Goal: Task Accomplishment & Management: Use online tool/utility

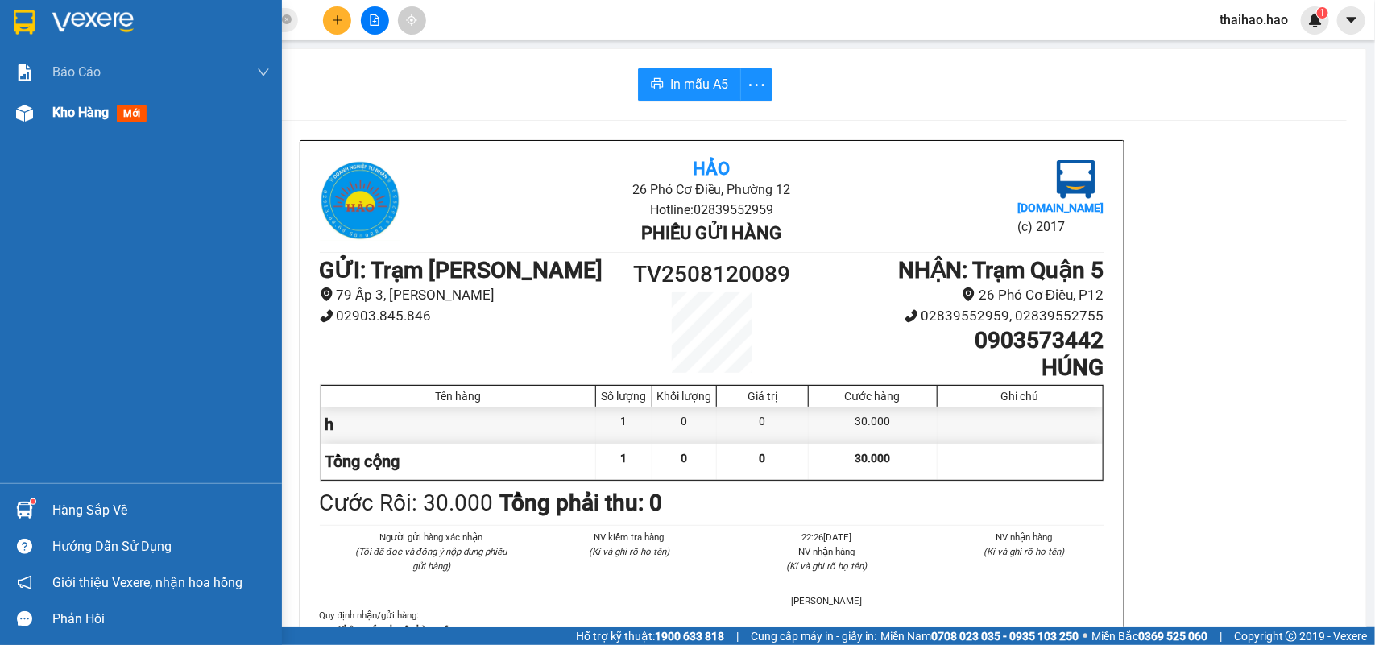
click at [62, 113] on span "Kho hàng" at bounding box center [80, 112] width 56 height 15
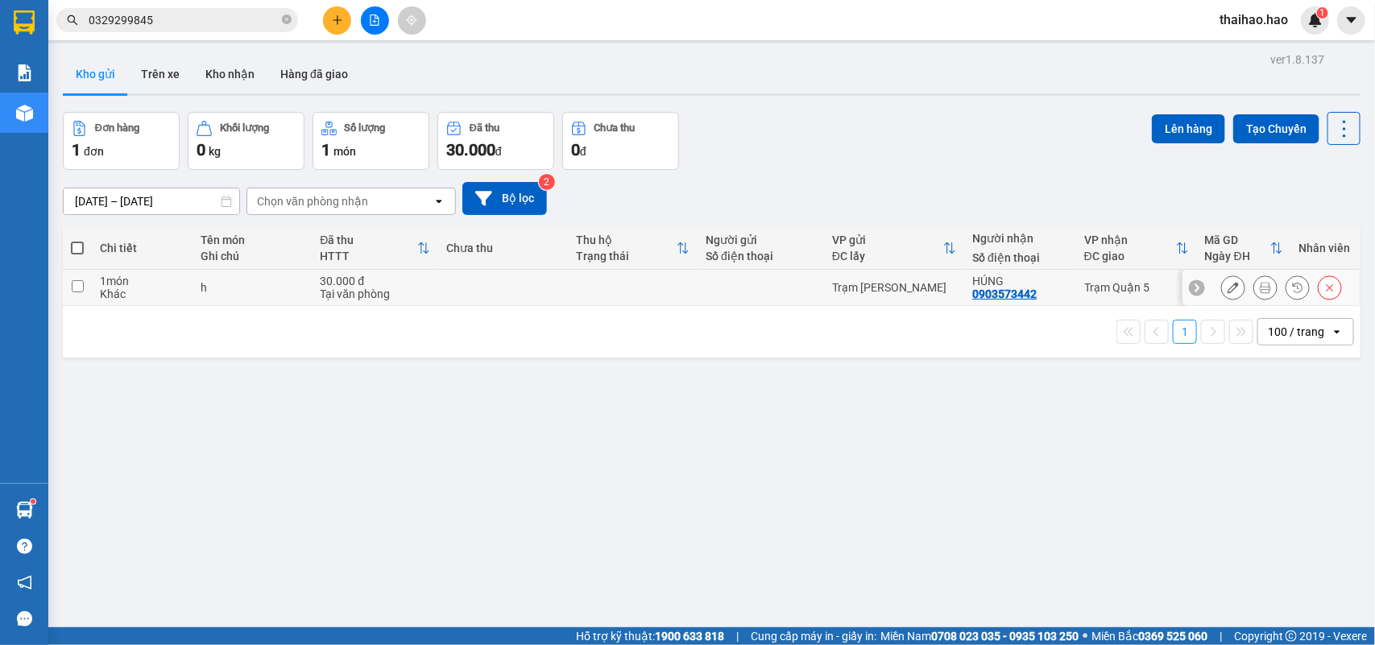
drag, startPoint x: 1042, startPoint y: 290, endPoint x: 1087, endPoint y: 280, distance: 46.9
click at [1080, 283] on tr "1 món Khác h 30.000 đ Tại văn phòng Trạm Tắc Vân HÚNG 0903573442 Trạm Quận 5 TV…" at bounding box center [712, 288] width 1298 height 36
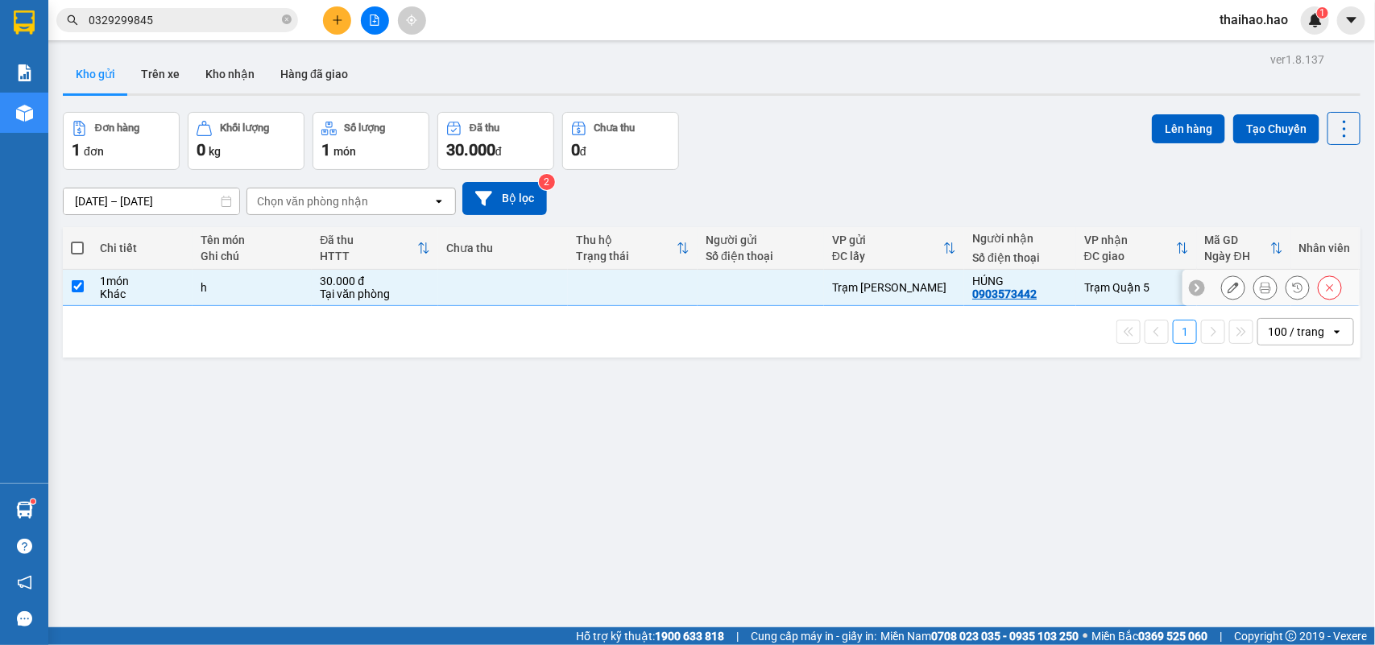
checkbox input "true"
click at [1153, 133] on button "Lên hàng" at bounding box center [1188, 128] width 73 height 29
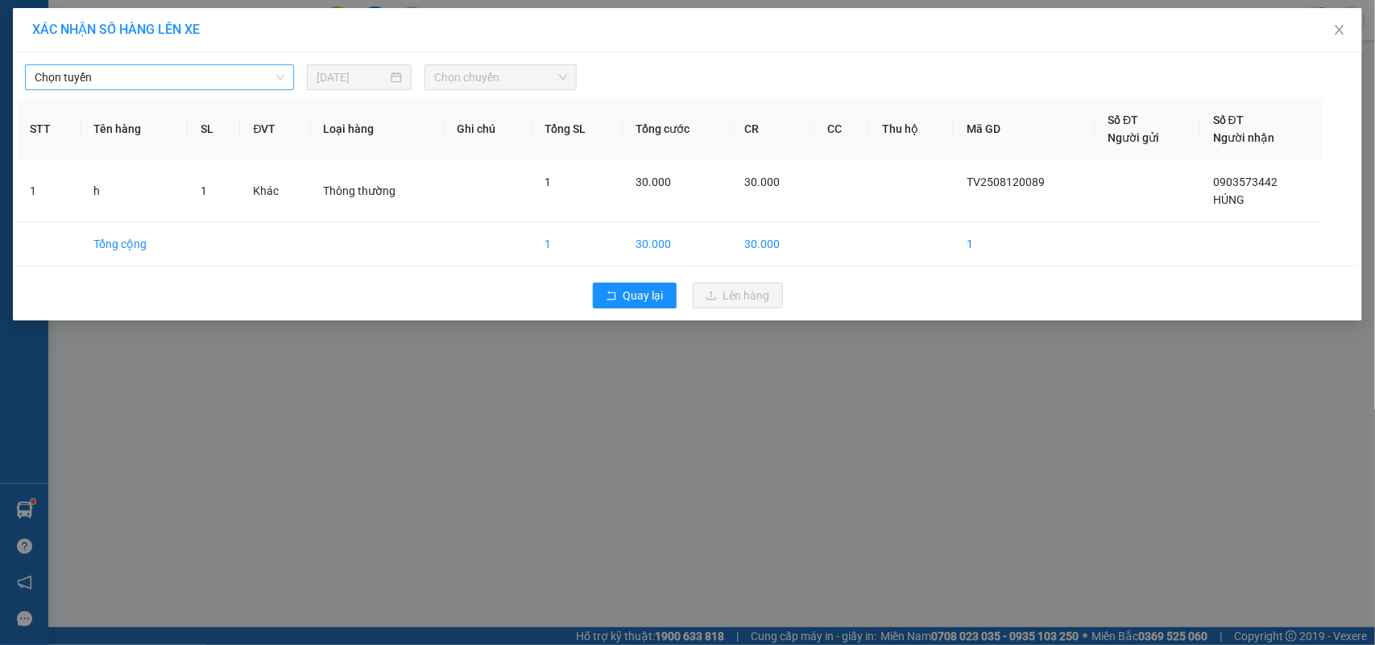
click at [218, 71] on span "Chọn tuyến" at bounding box center [160, 77] width 250 height 24
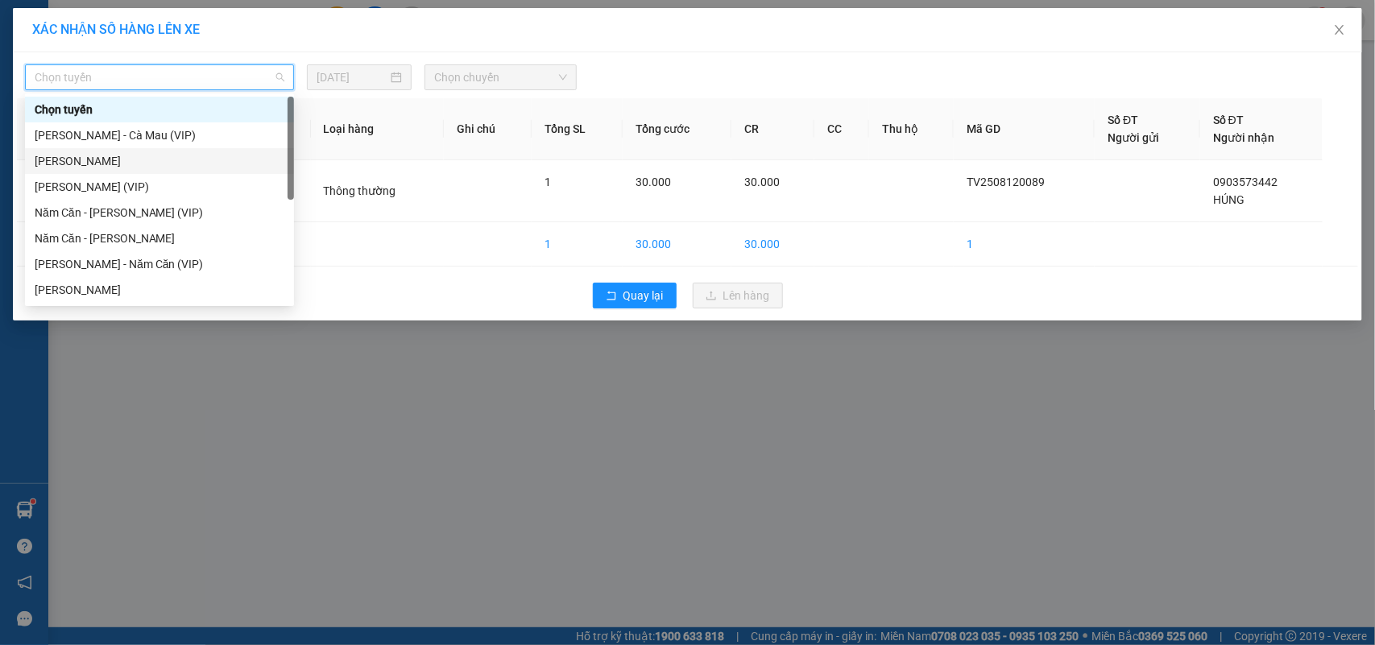
click at [95, 154] on div "[PERSON_NAME]" at bounding box center [160, 161] width 250 height 18
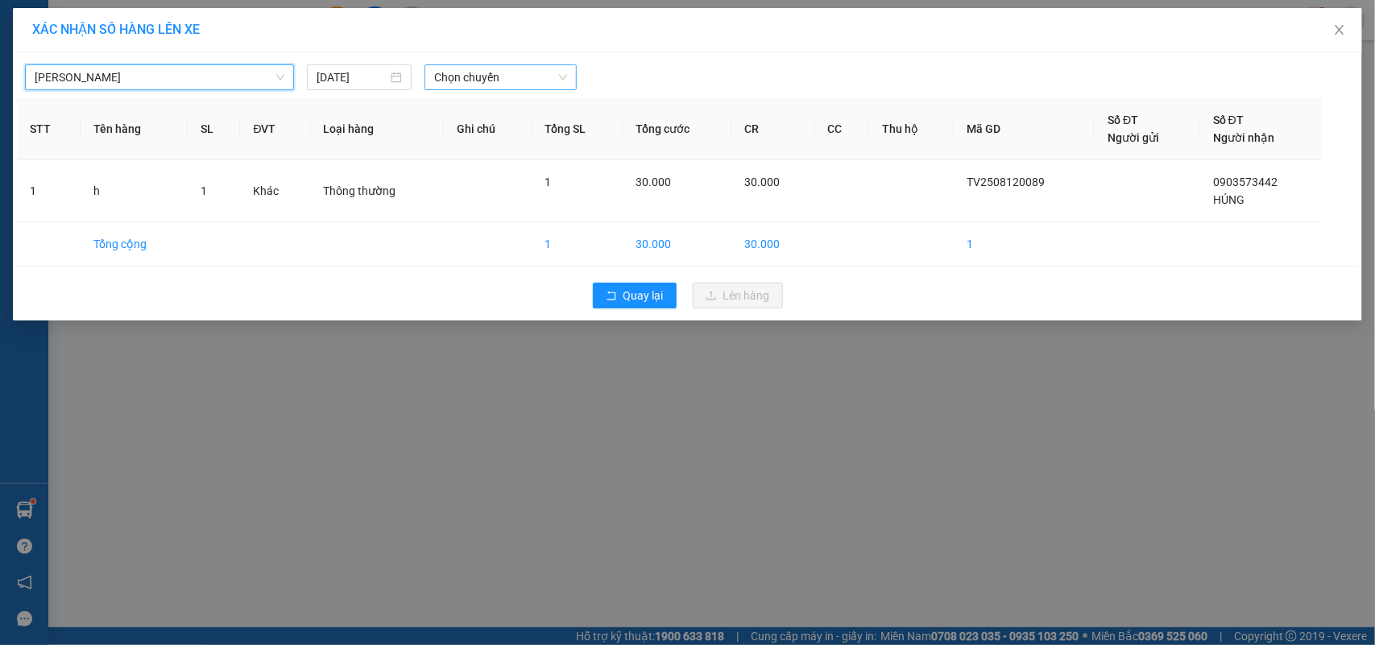
click at [473, 85] on span "Chọn chuyến" at bounding box center [500, 77] width 132 height 24
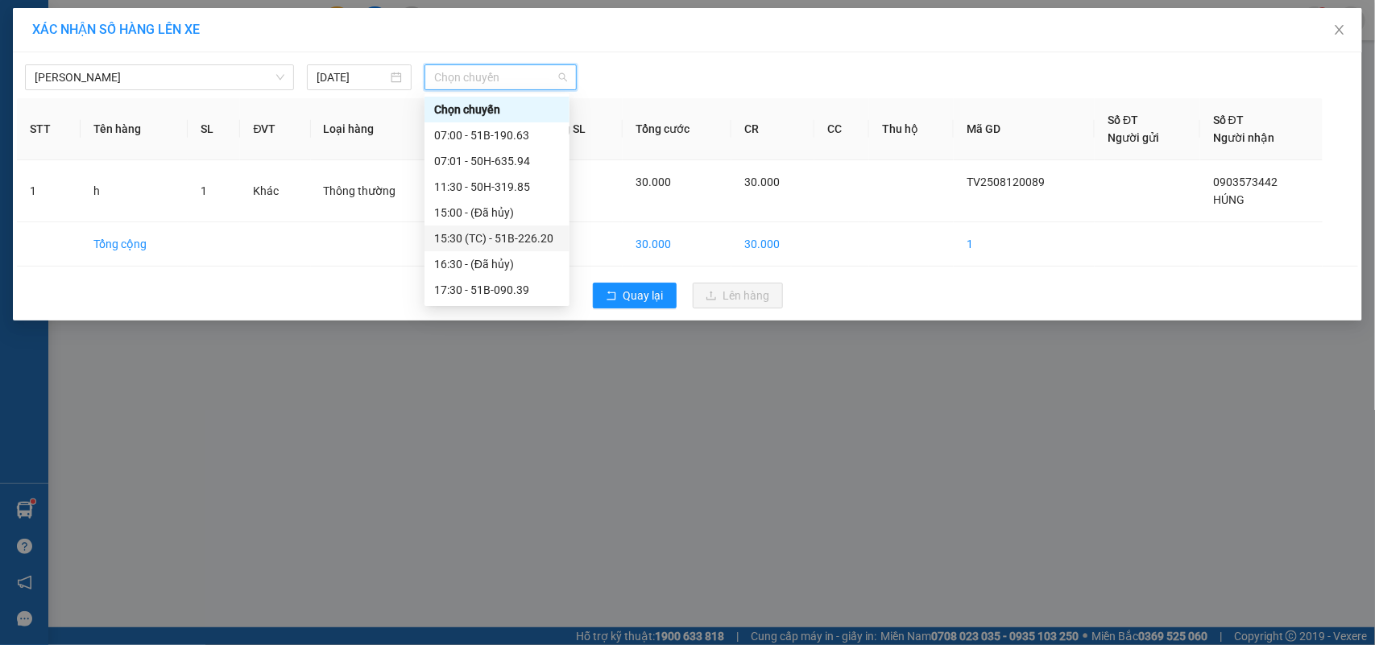
scroll to position [309, 0]
click at [491, 158] on div "22:00 - 50H-635.47" at bounding box center [497, 162] width 126 height 18
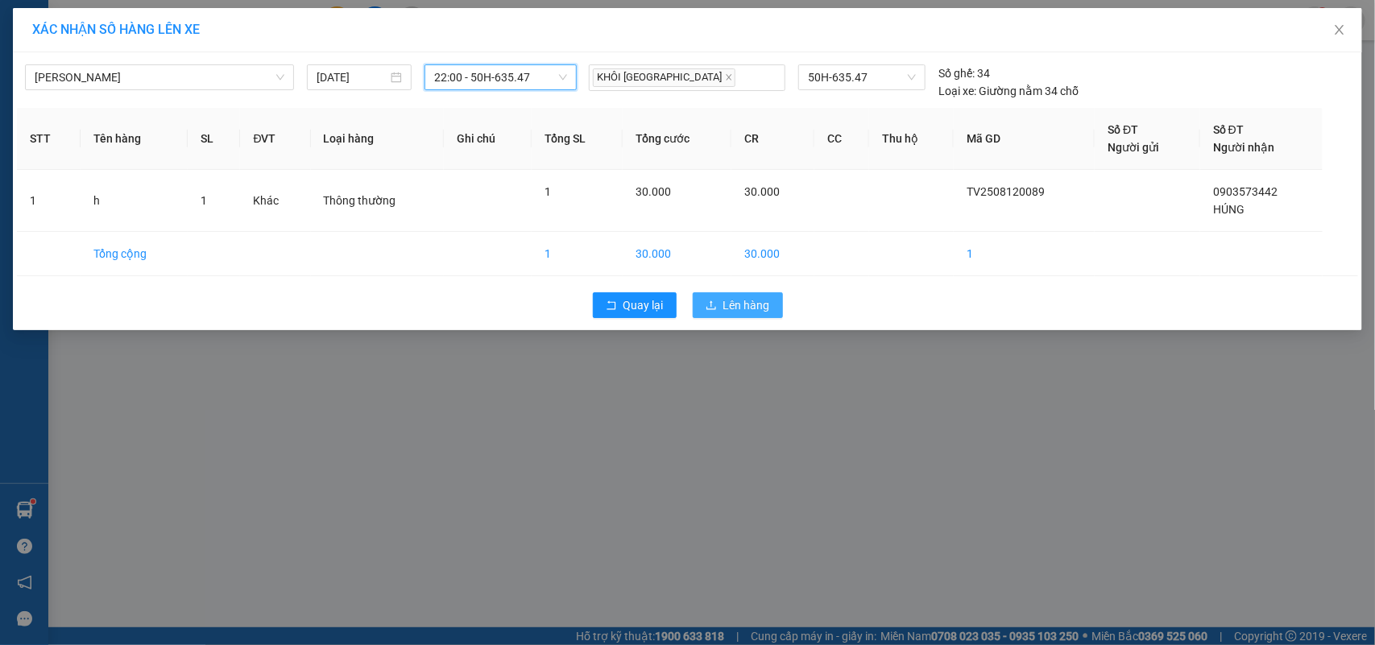
click at [723, 300] on span "Lên hàng" at bounding box center [746, 305] width 47 height 18
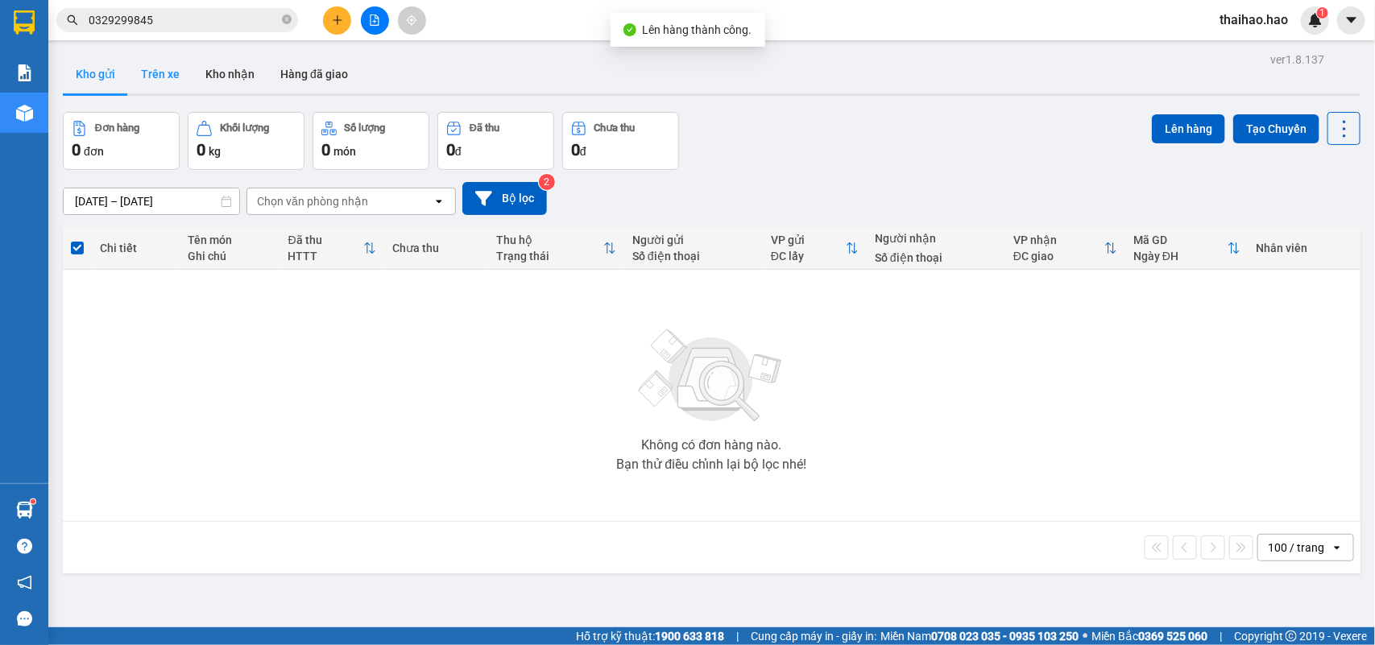
click at [138, 74] on button "Trên xe" at bounding box center [160, 74] width 64 height 39
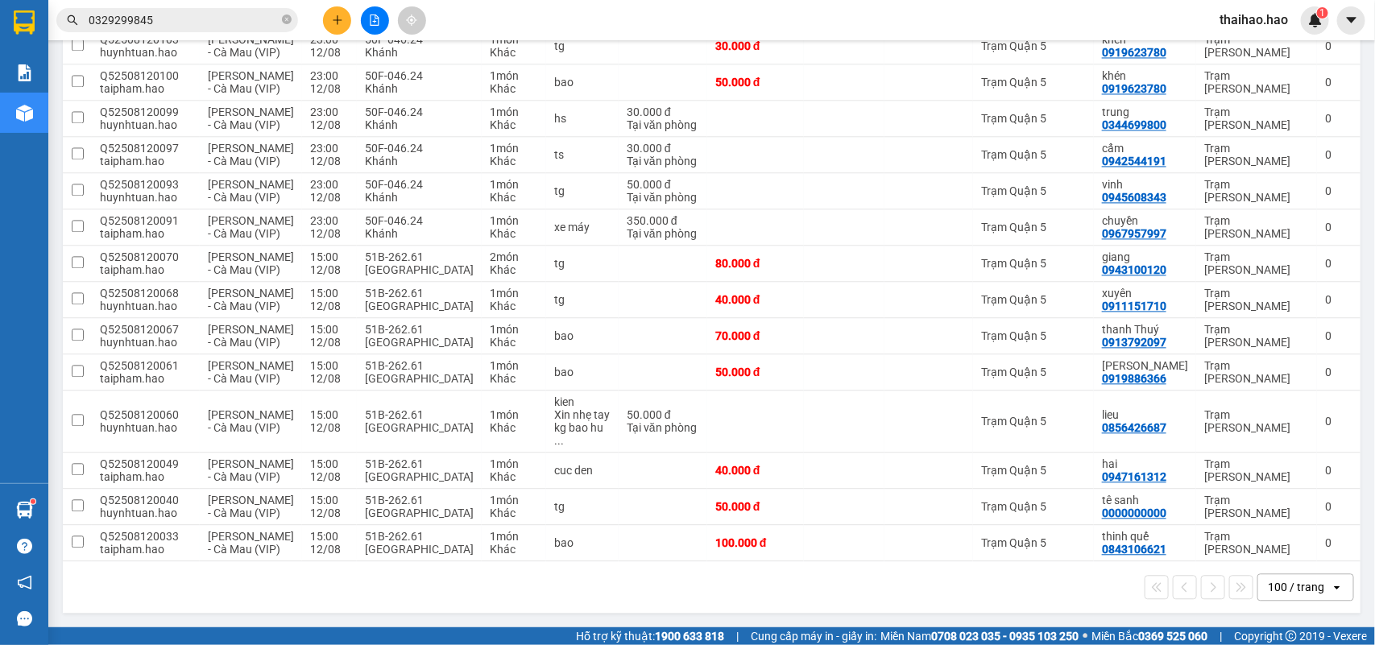
scroll to position [1626, 0]
drag, startPoint x: 839, startPoint y: 548, endPoint x: 828, endPoint y: 503, distance: 45.7
click at [839, 537] on td at bounding box center [844, 543] width 81 height 36
checkbox input "true"
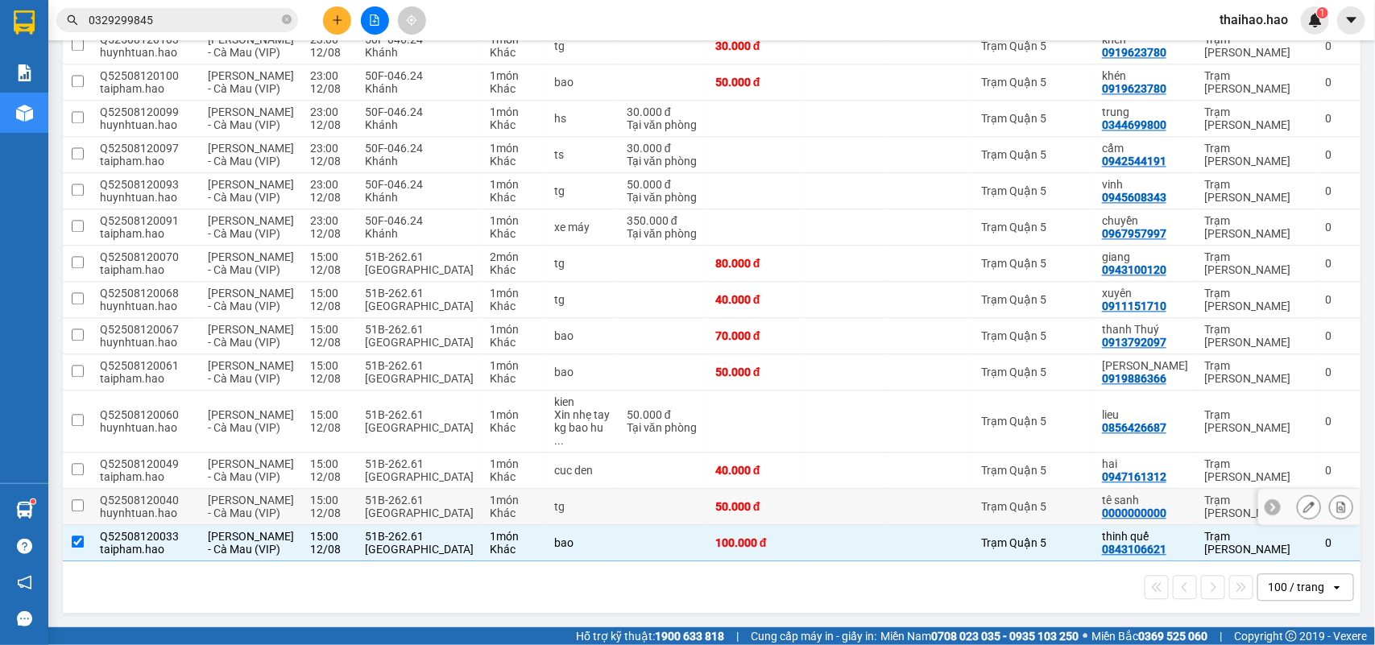
click at [828, 501] on td at bounding box center [844, 507] width 81 height 36
checkbox input "true"
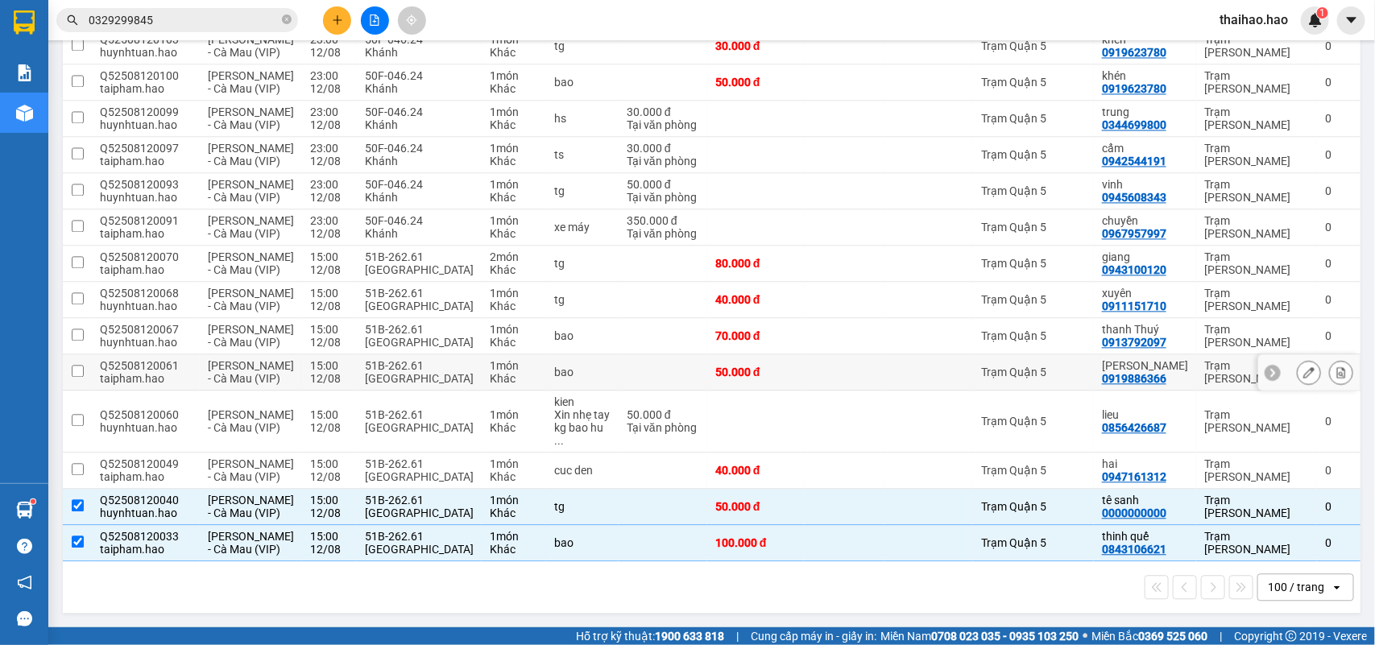
click at [818, 354] on td at bounding box center [844, 372] width 81 height 36
checkbox input "true"
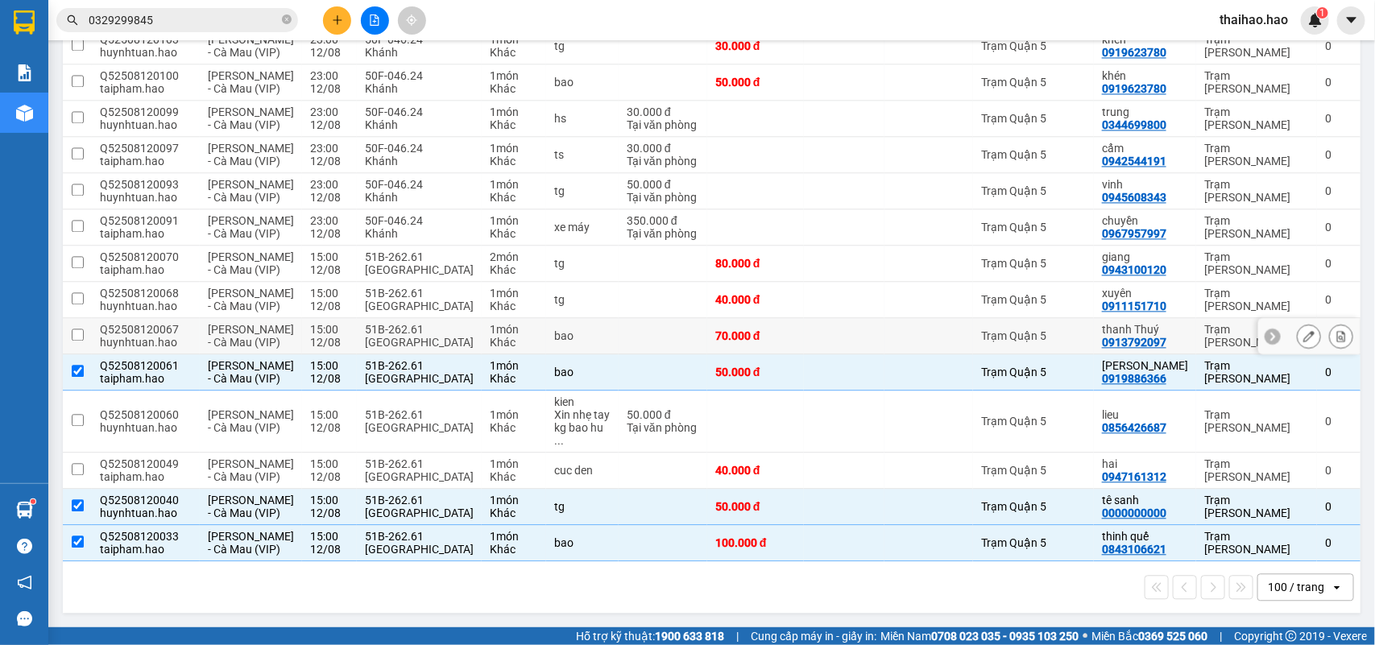
click at [838, 318] on td at bounding box center [844, 336] width 81 height 36
checkbox input "true"
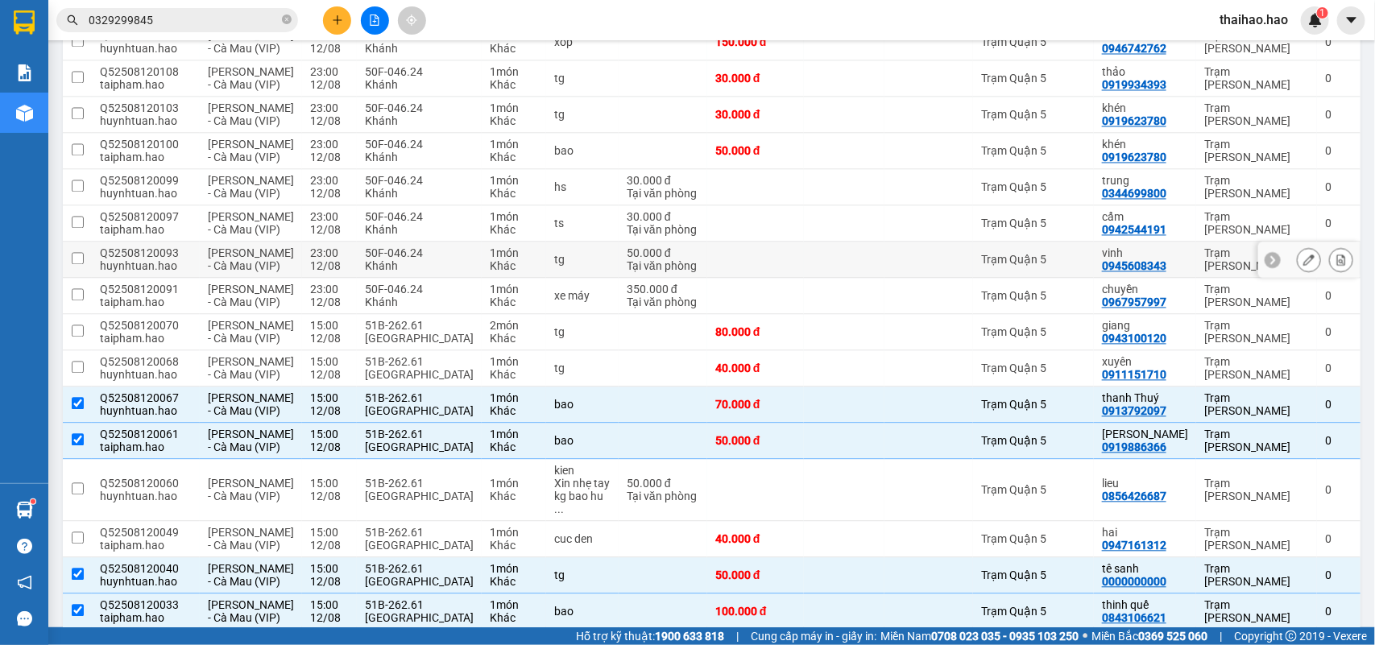
scroll to position [1323, 0]
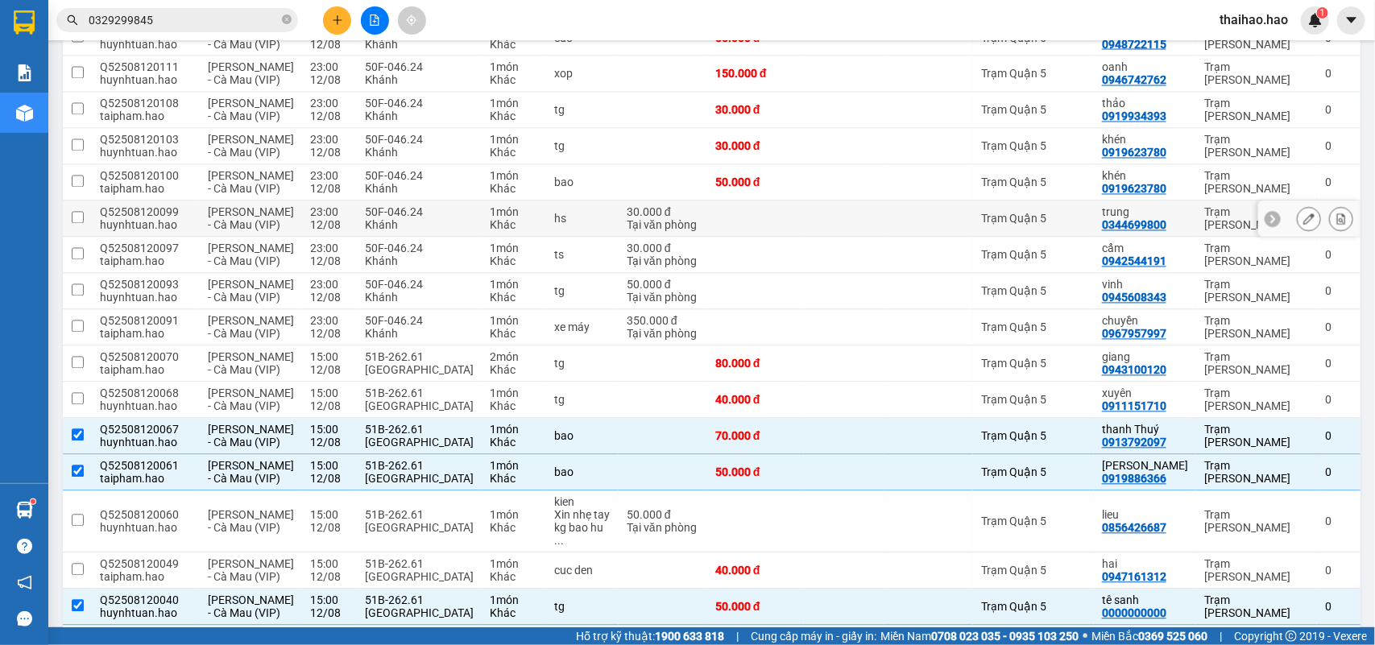
click at [838, 238] on td at bounding box center [844, 219] width 81 height 36
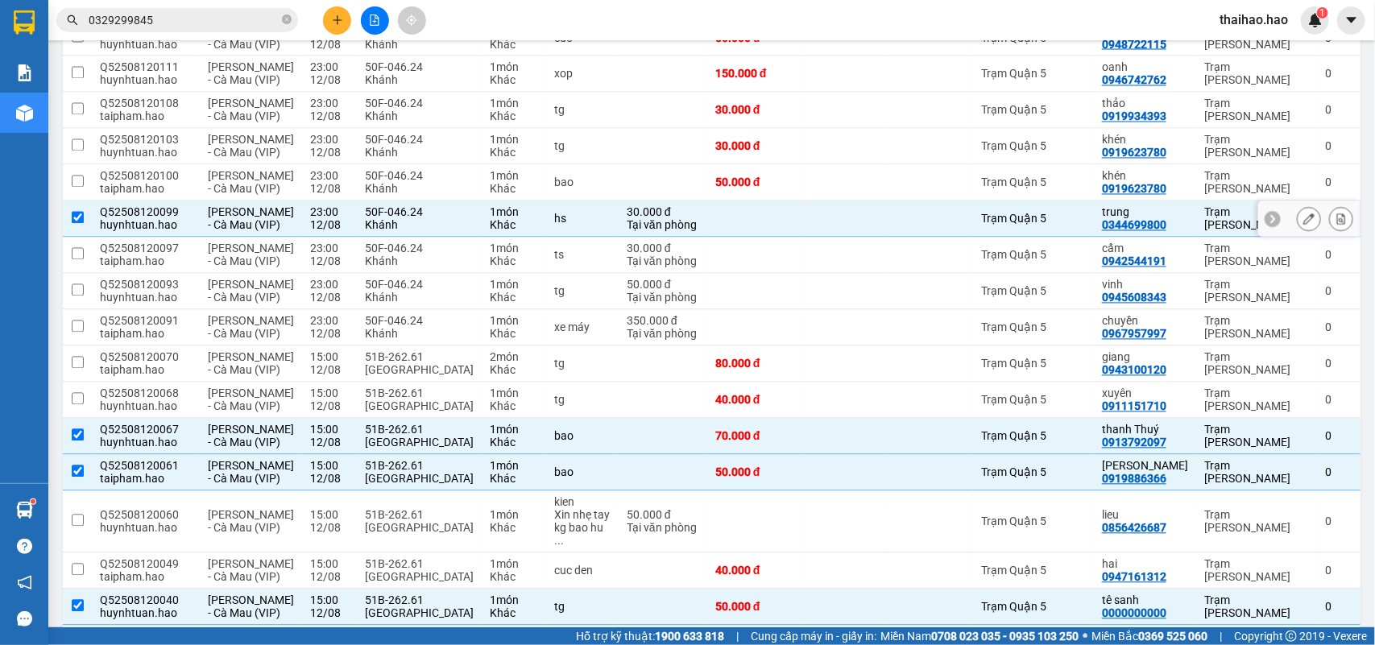
click at [838, 238] on td at bounding box center [844, 219] width 81 height 36
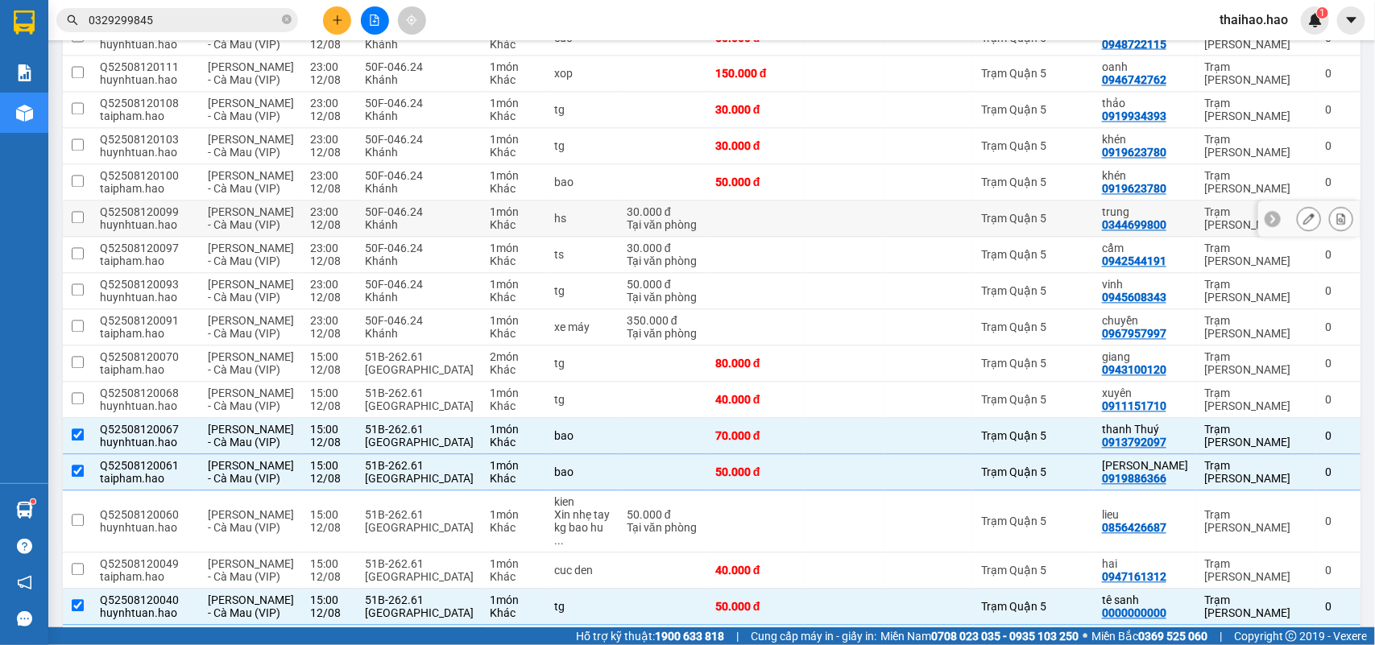
click at [836, 238] on td at bounding box center [844, 219] width 81 height 36
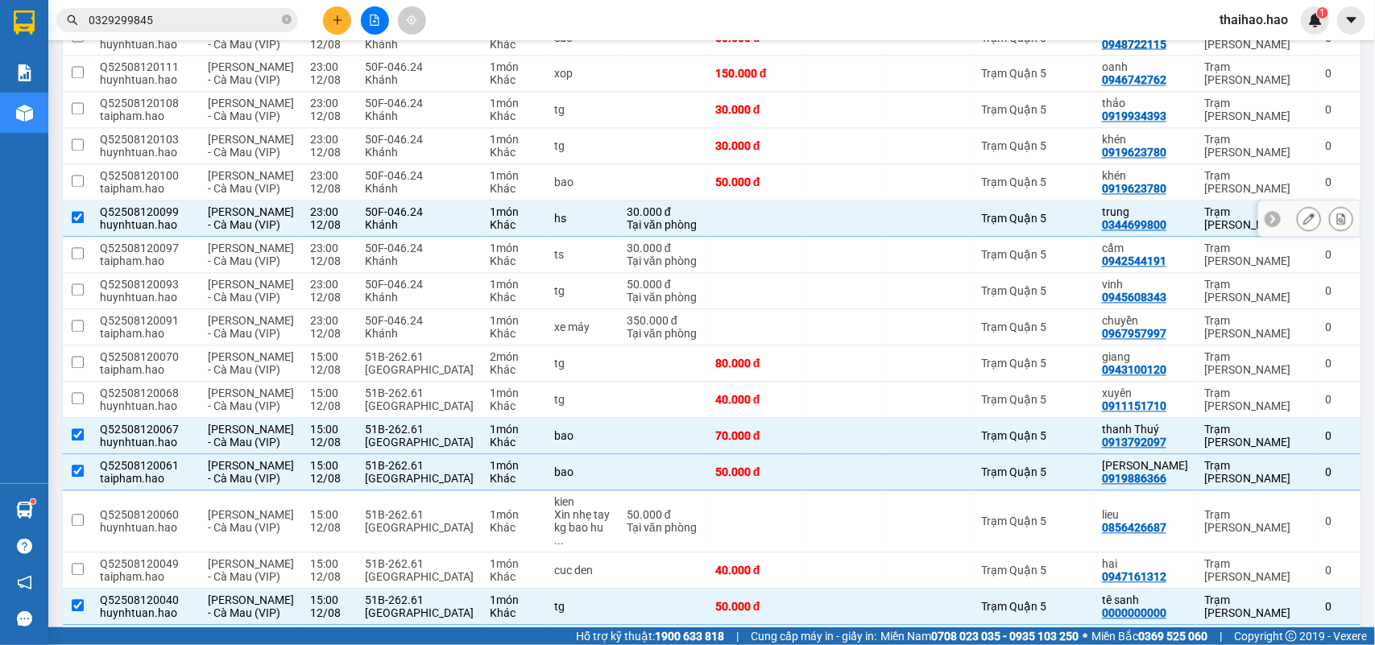
click at [836, 238] on td at bounding box center [844, 219] width 81 height 36
checkbox input "false"
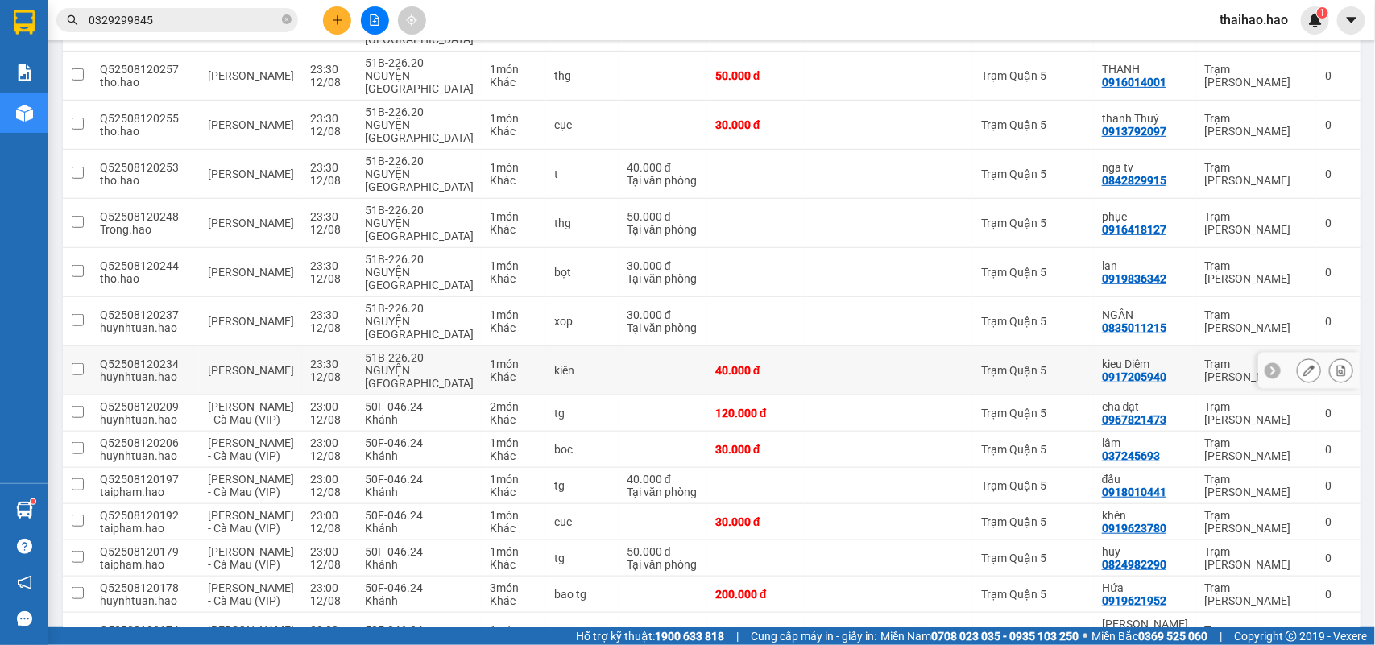
scroll to position [0, 0]
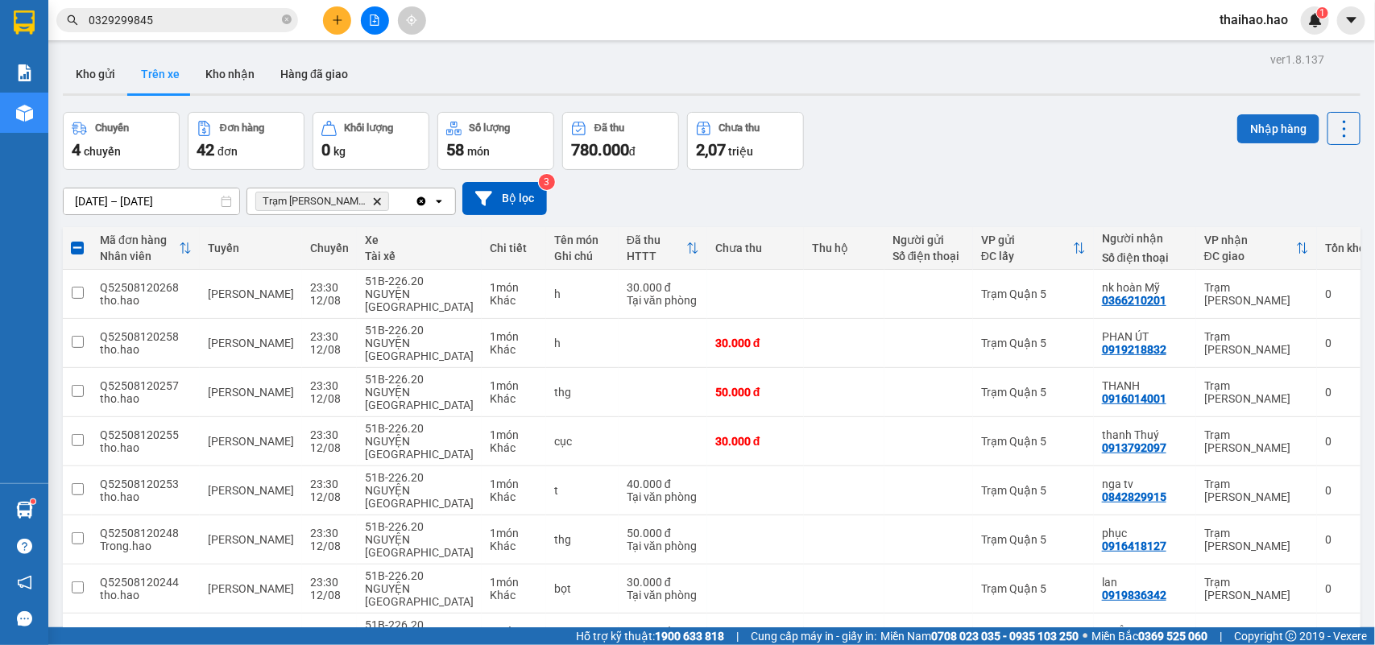
click at [1237, 129] on button "Nhập hàng" at bounding box center [1278, 128] width 82 height 29
checkbox input "false"
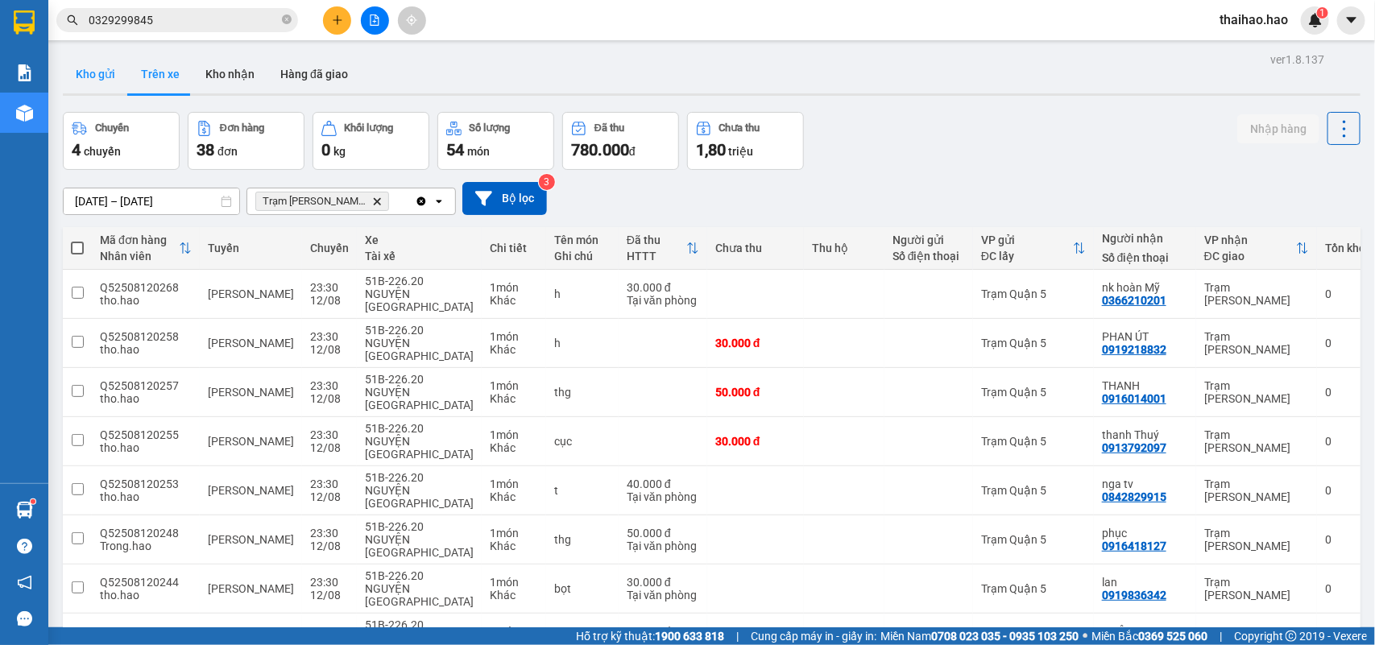
click at [113, 70] on button "Kho gửi" at bounding box center [95, 74] width 65 height 39
